Goal: Task Accomplishment & Management: Use online tool/utility

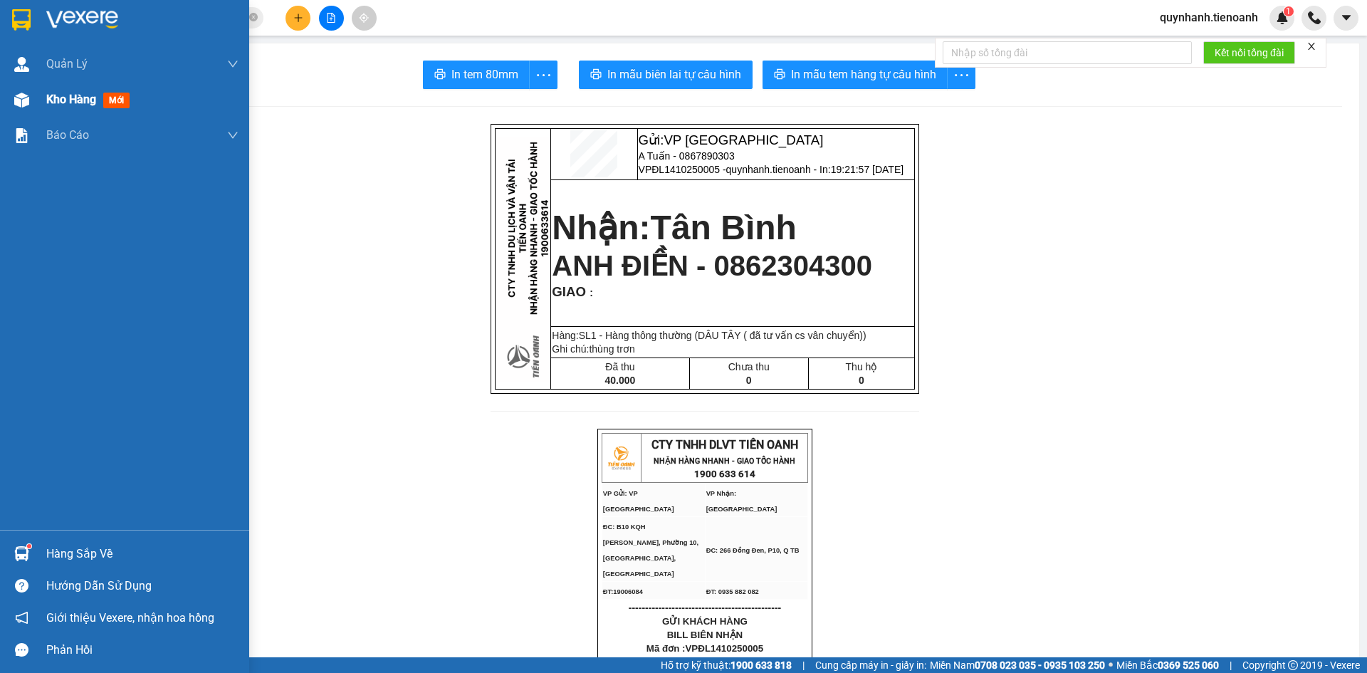
click at [86, 98] on span "Kho hàng" at bounding box center [71, 100] width 50 height 14
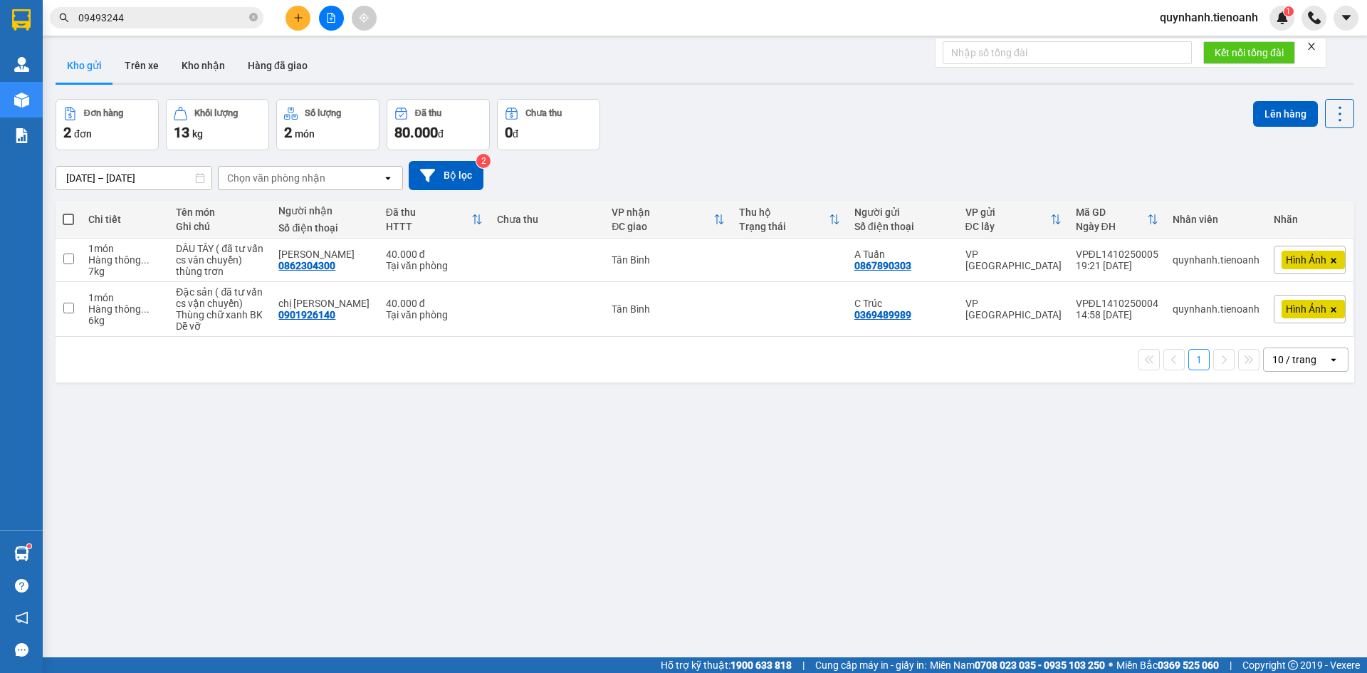
click at [68, 217] on span at bounding box center [68, 219] width 11 height 11
click at [68, 212] on input "checkbox" at bounding box center [68, 212] width 0 height 0
checkbox input "true"
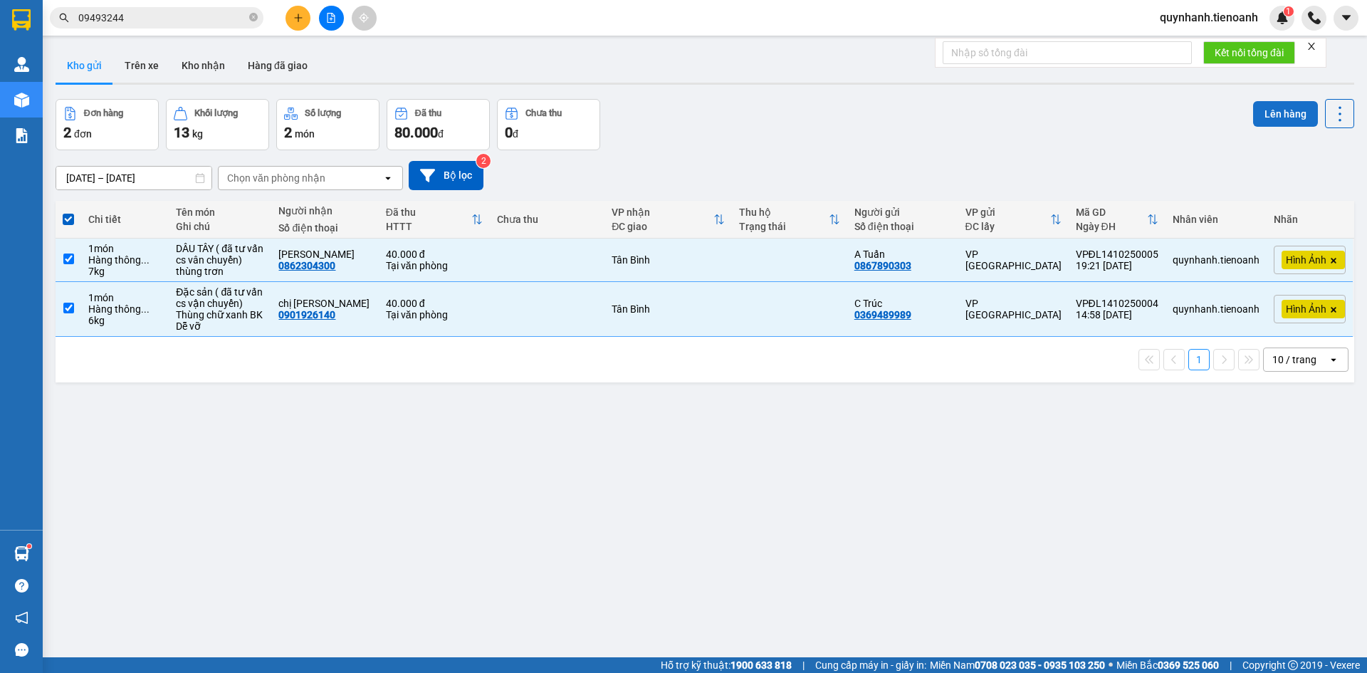
click at [1286, 105] on button "Lên hàng" at bounding box center [1285, 114] width 65 height 26
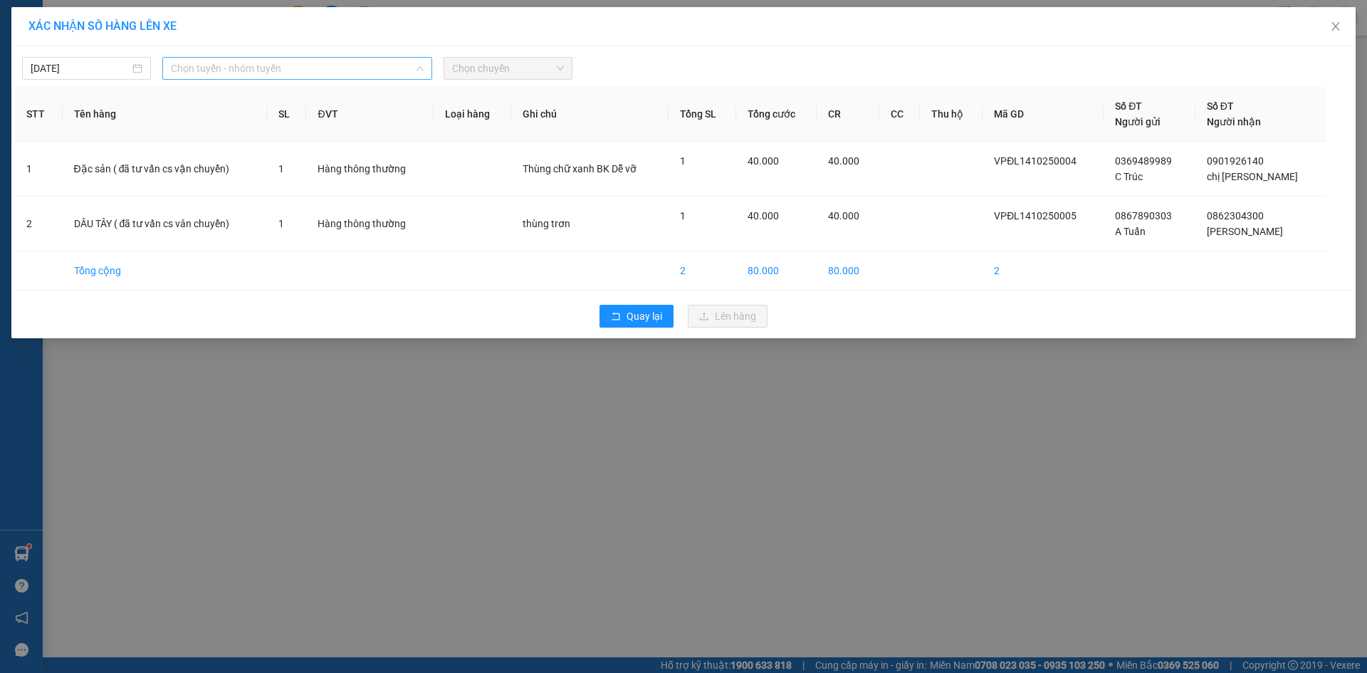
click at [281, 67] on span "Chọn tuyến - nhóm tuyến" at bounding box center [297, 68] width 253 height 21
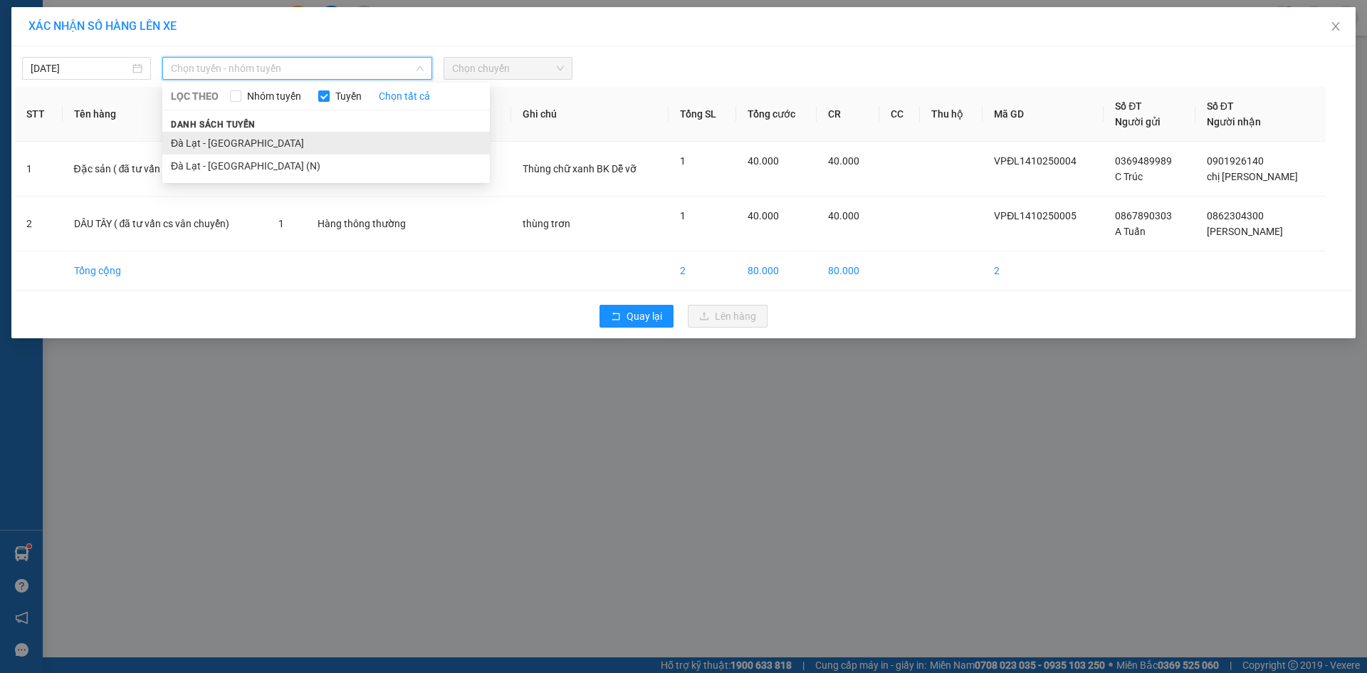
click at [231, 137] on li "Đà Lạt - [GEOGRAPHIC_DATA]" at bounding box center [326, 143] width 328 height 23
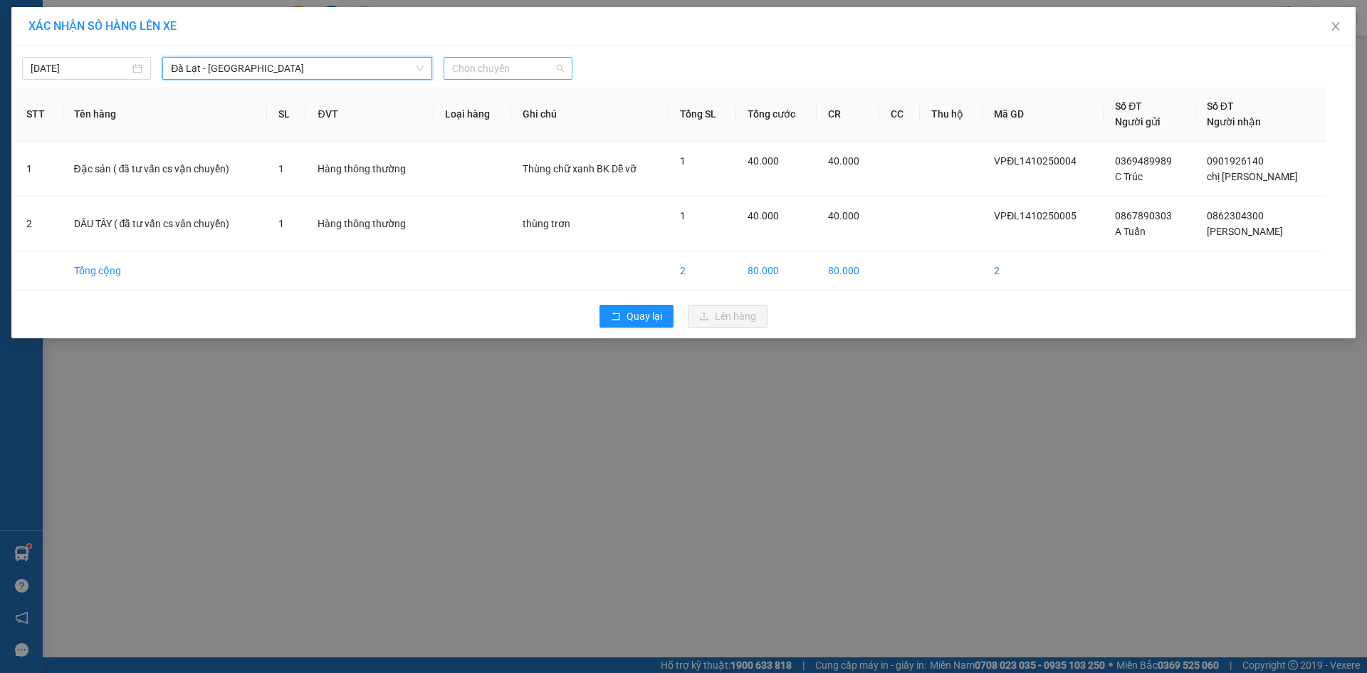
click at [513, 63] on span "Chọn chuyến" at bounding box center [508, 68] width 112 height 21
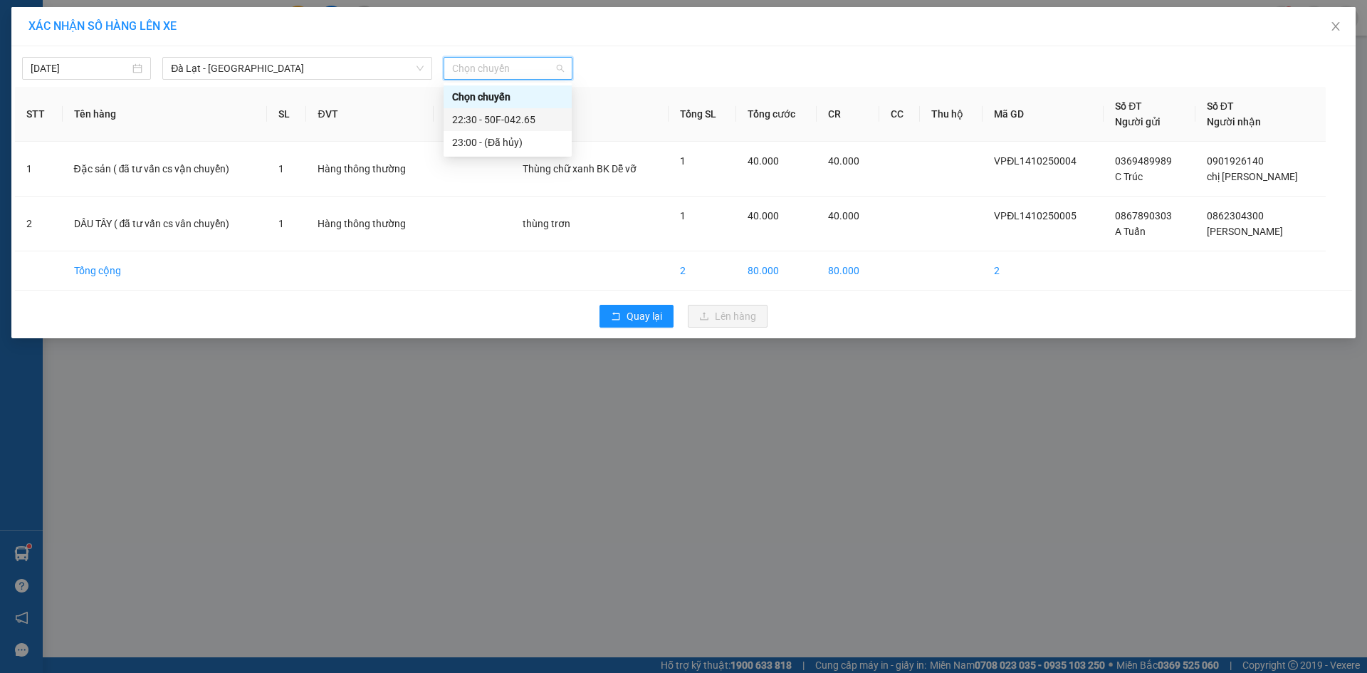
click at [528, 116] on div "22:30 - 50F-042.65" at bounding box center [507, 120] width 111 height 16
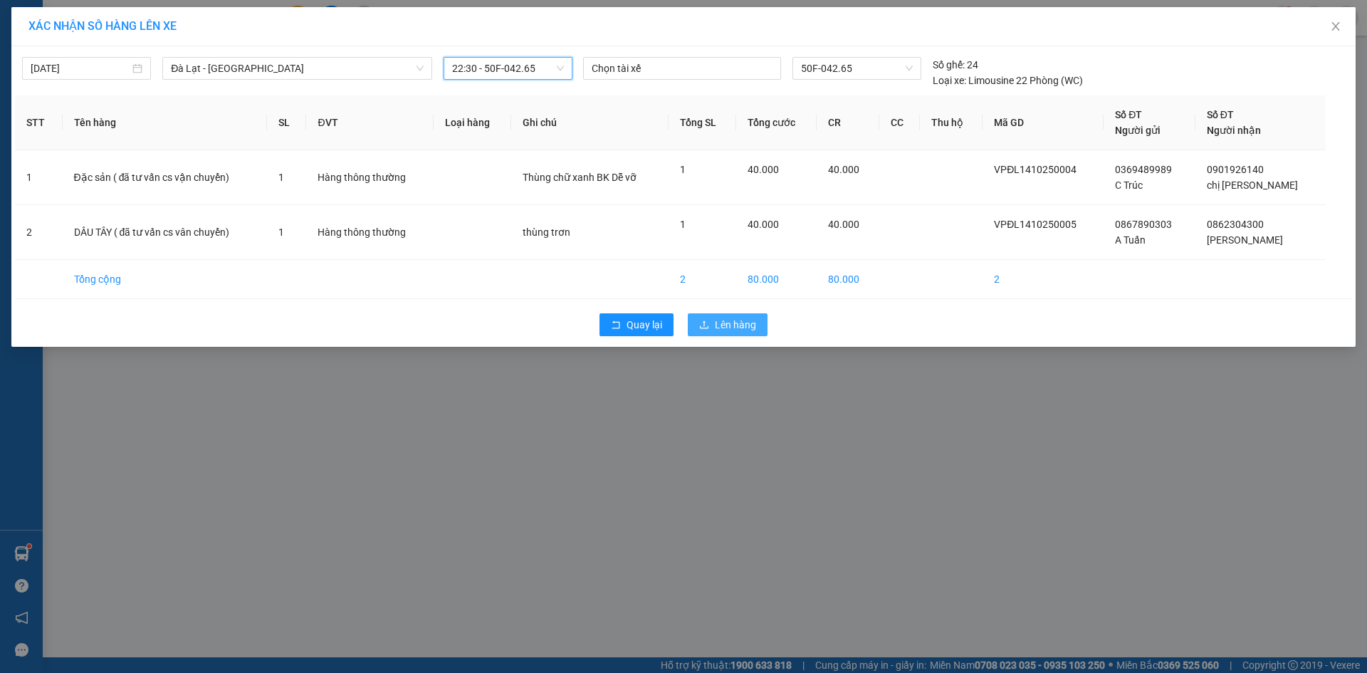
drag, startPoint x: 716, startPoint y: 333, endPoint x: 719, endPoint y: 348, distance: 15.2
click at [716, 333] on button "Lên hàng" at bounding box center [728, 324] width 80 height 23
